Goal: Use online tool/utility: Utilize a website feature to perform a specific function

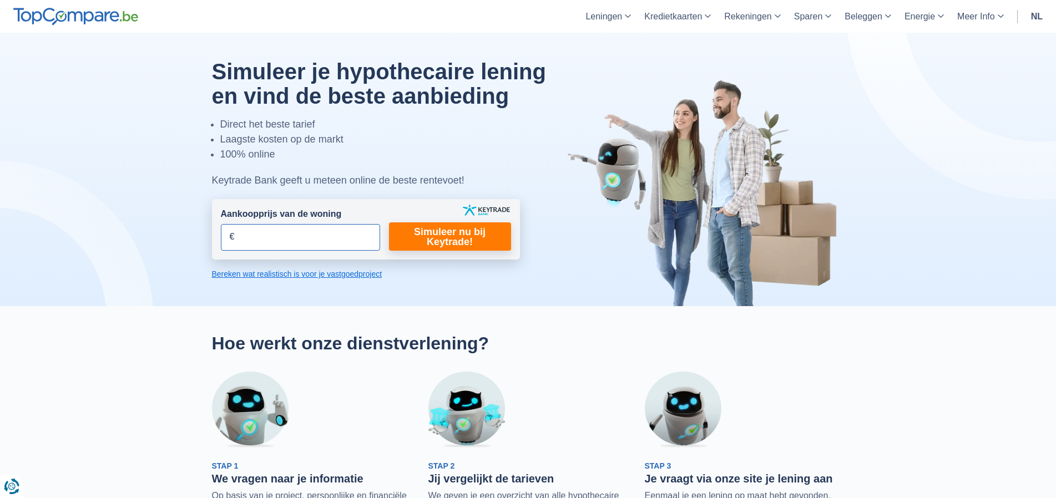
click at [315, 230] on input "Aankoopprijs van de woning" at bounding box center [300, 237] width 159 height 27
type input "340.000"
click at [463, 238] on link "Simuleer nu bij Keytrade!" at bounding box center [450, 237] width 122 height 28
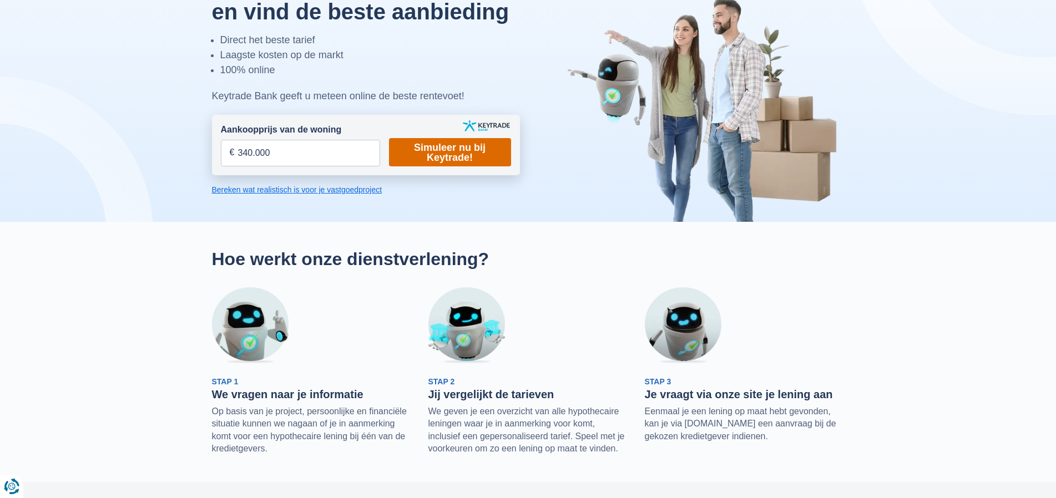
scroll to position [111, 0]
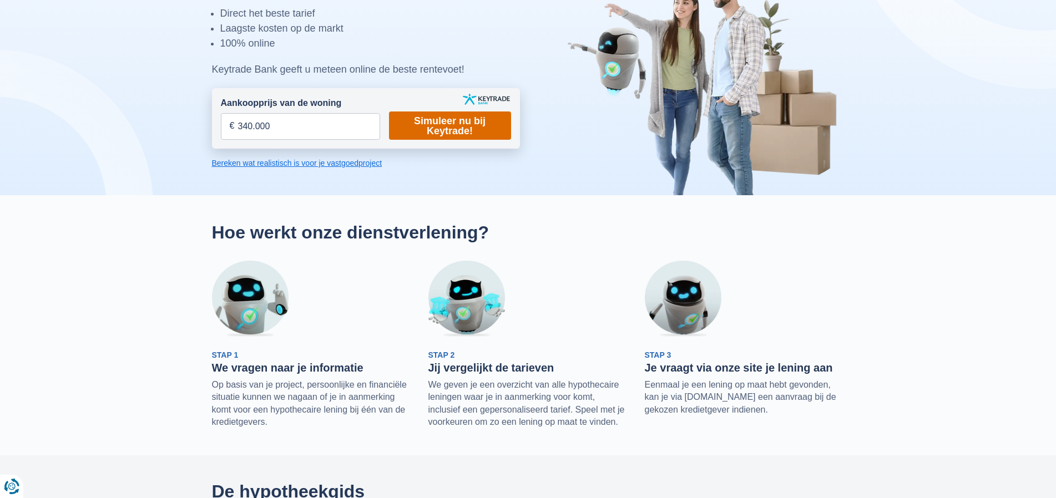
click at [461, 127] on link "Simuleer nu bij Keytrade!" at bounding box center [450, 126] width 122 height 28
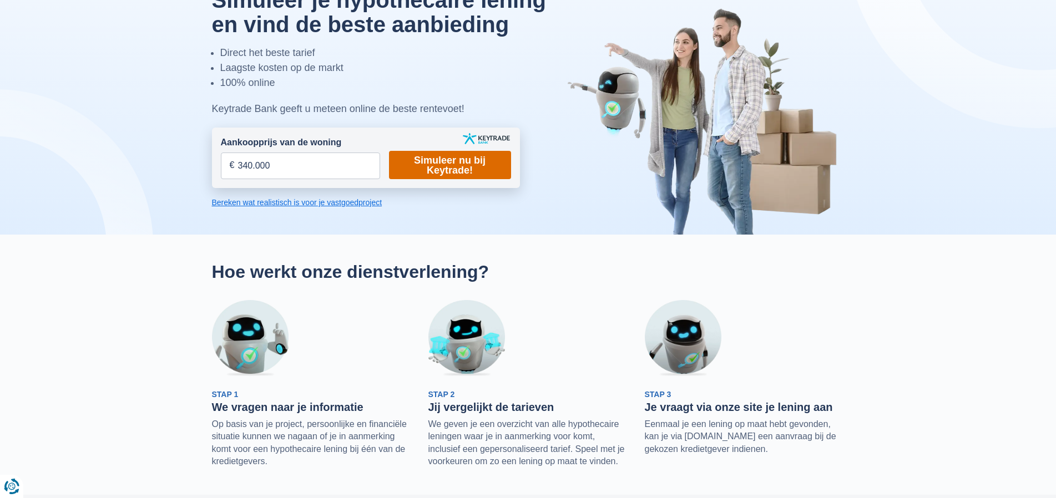
scroll to position [56, 0]
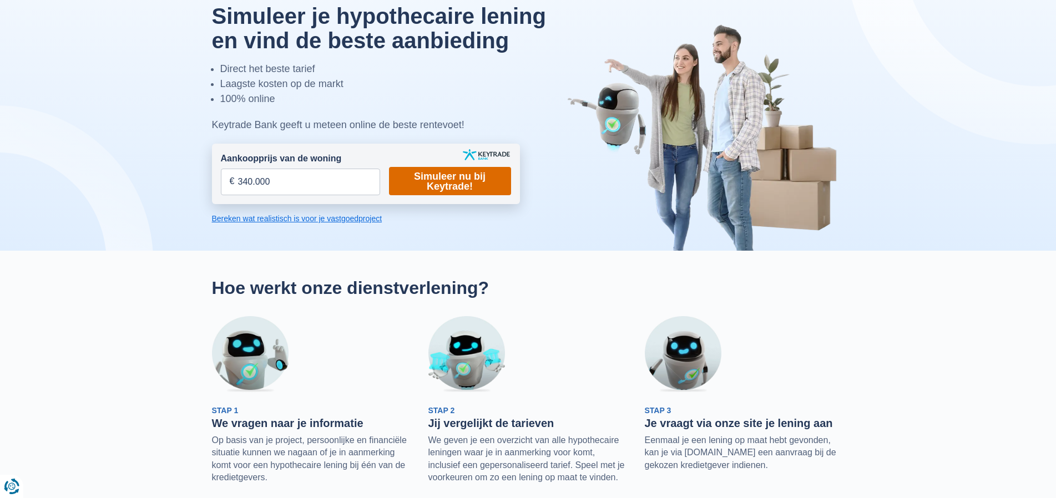
click at [446, 187] on link "Simuleer nu bij Keytrade!" at bounding box center [450, 181] width 122 height 28
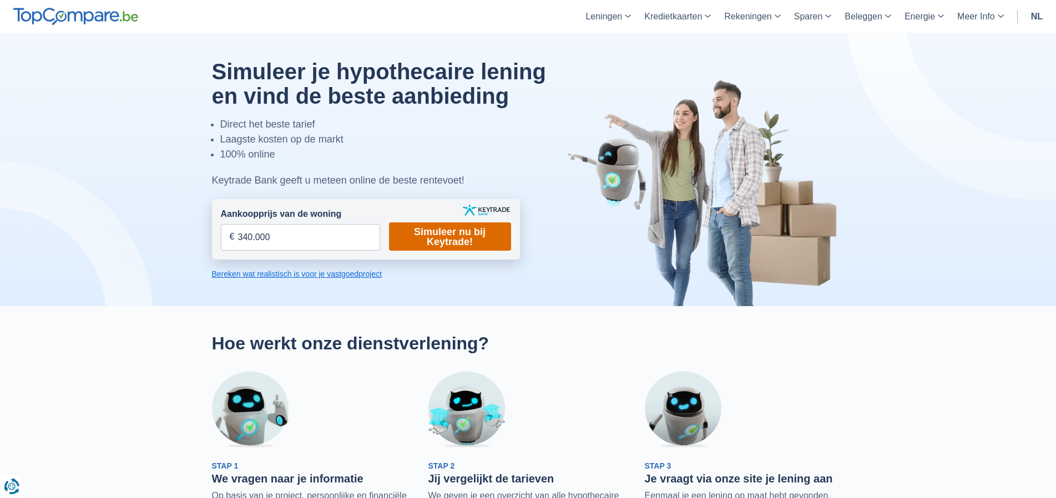
click at [438, 223] on link "Simuleer nu bij Keytrade!" at bounding box center [450, 237] width 122 height 28
click at [441, 235] on link "Simuleer nu bij Keytrade!" at bounding box center [450, 237] width 122 height 28
click at [313, 270] on link "Bereken wat realistisch is voor je vastgoedproject" at bounding box center [366, 274] width 308 height 11
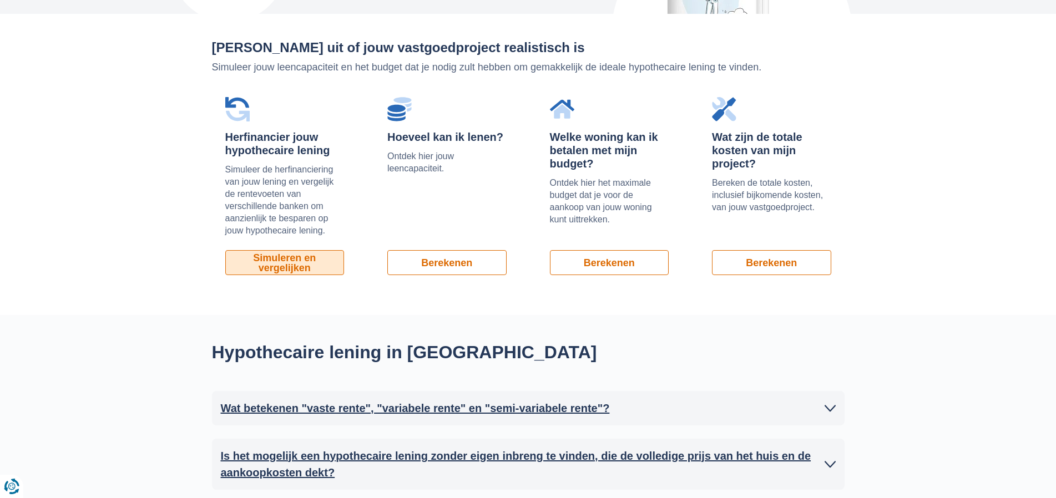
scroll to position [753, 0]
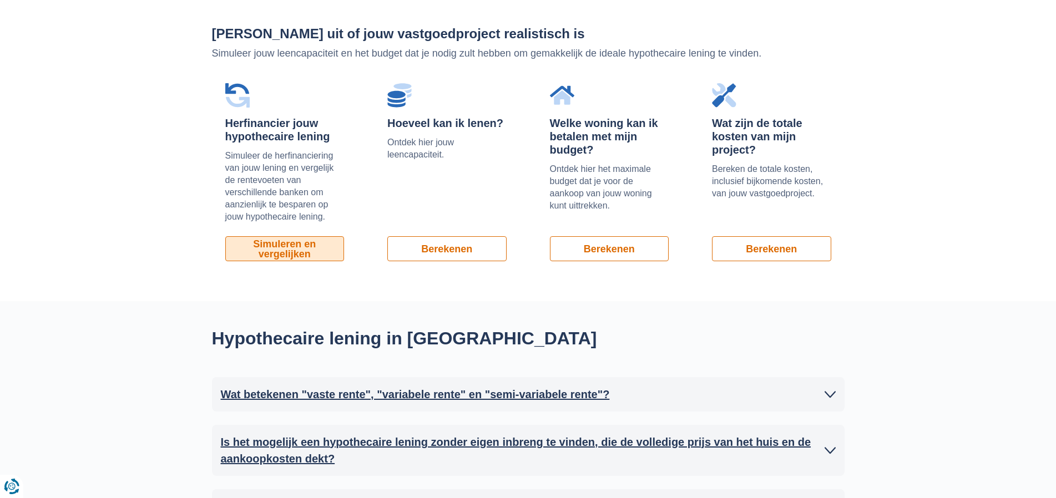
click at [320, 245] on link "Simuleren en vergelijken" at bounding box center [284, 248] width 119 height 25
